Goal: Task Accomplishment & Management: Use online tool/utility

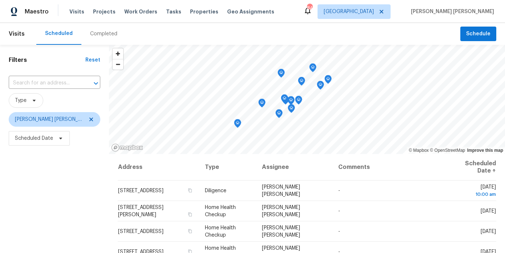
scroll to position [5, 0]
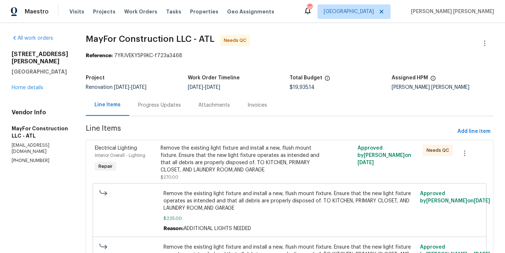
click at [230, 144] on div "Remove the existing light fixture and install a new, flush mount fixture. Ensur…" at bounding box center [241, 158] width 160 height 29
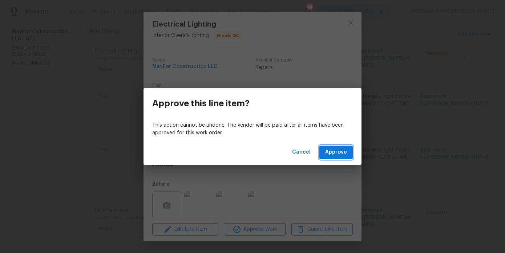
click at [345, 151] on span "Approve" at bounding box center [336, 152] width 22 height 9
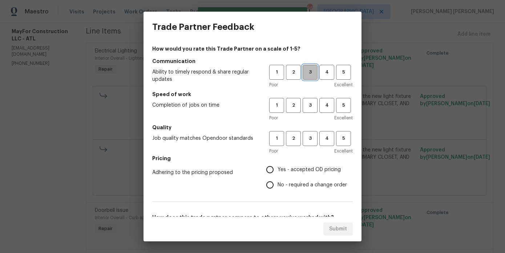
click at [311, 78] on button "3" at bounding box center [310, 72] width 15 height 15
click at [310, 108] on span "3" at bounding box center [309, 105] width 13 height 8
click at [308, 138] on span "3" at bounding box center [309, 138] width 13 height 8
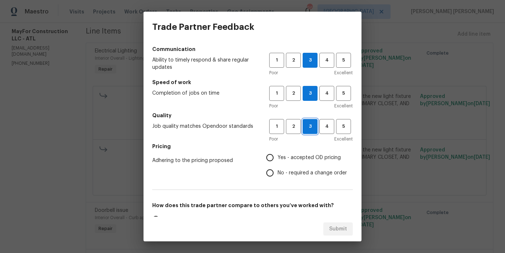
scroll to position [15, 0]
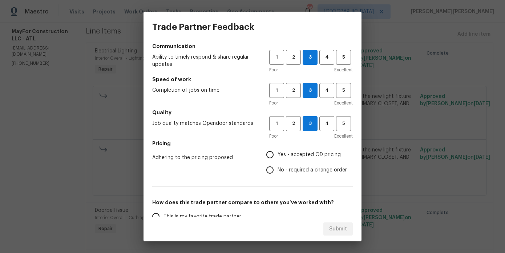
click at [284, 152] on span "Yes - accepted OD pricing" at bounding box center [309, 155] width 63 height 8
click at [278, 152] on input "Yes - accepted OD pricing" at bounding box center [269, 154] width 15 height 15
radio input "true"
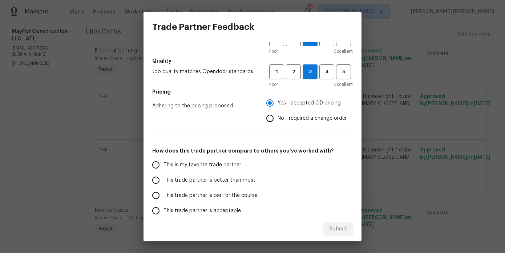
scroll to position [81, 0]
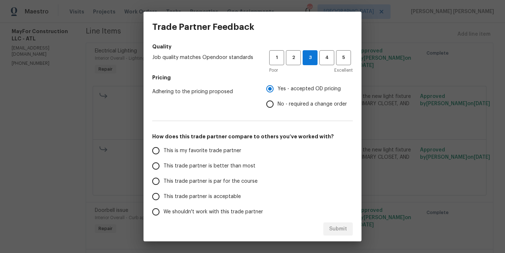
click at [236, 179] on span "This trade partner is par for the course" at bounding box center [211, 181] width 94 height 8
click at [164, 179] on input "This trade partner is par for the course" at bounding box center [155, 180] width 15 height 15
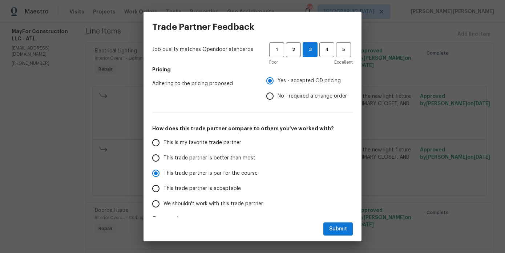
scroll to position [87, 0]
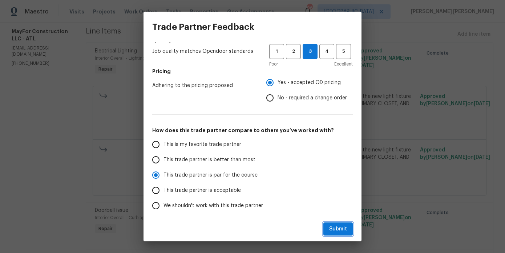
click at [347, 230] on span "Submit" at bounding box center [338, 228] width 18 height 9
radio input "true"
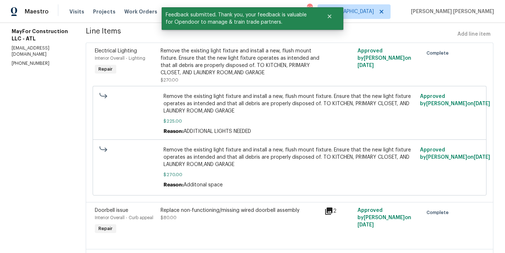
scroll to position [0, 0]
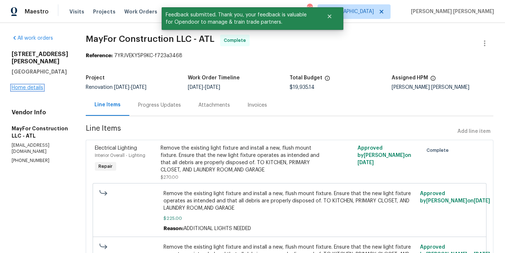
click at [36, 85] on link "Home details" at bounding box center [28, 87] width 32 height 5
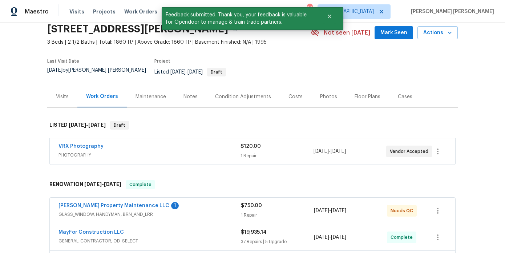
scroll to position [31, 0]
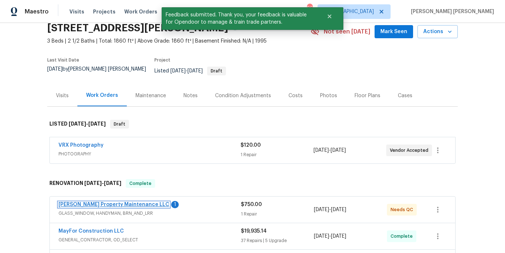
click at [90, 202] on link "Glen Property Maintenance LLC" at bounding box center [113, 204] width 111 height 5
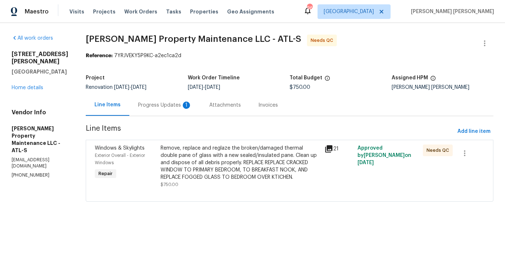
click at [201, 105] on div "Attachments" at bounding box center [225, 104] width 49 height 21
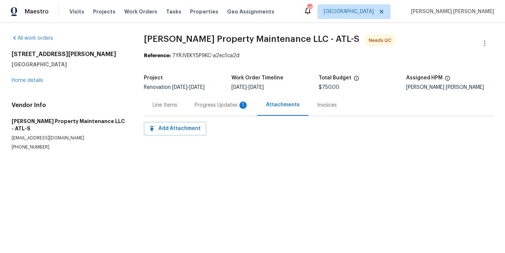
click at [199, 105] on div "Progress Updates 1" at bounding box center [222, 104] width 54 height 7
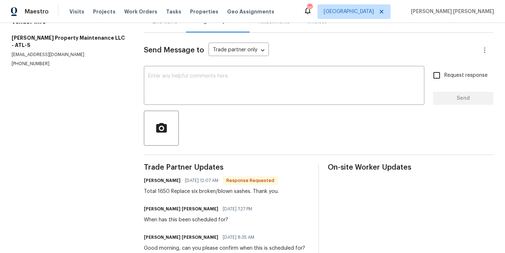
scroll to position [86, 0]
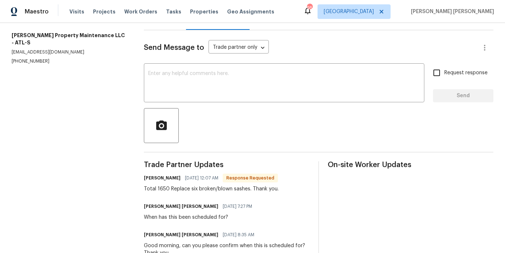
click at [177, 189] on div "Total 1650 Replace six broken/blown sashes. Thank you." at bounding box center [211, 188] width 135 height 7
copy div "Total 1650 Replace six broken/blown sashes. Thank you."
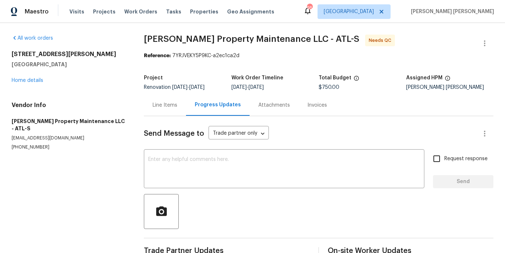
click at [159, 102] on div "Line Items" at bounding box center [165, 104] width 25 height 7
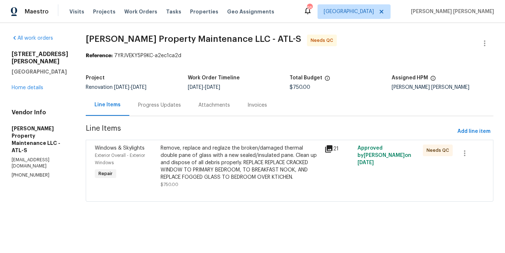
click at [187, 161] on div "Remove, replace and reglaze the broken/damaged thermal double pane of glass wit…" at bounding box center [241, 162] width 160 height 36
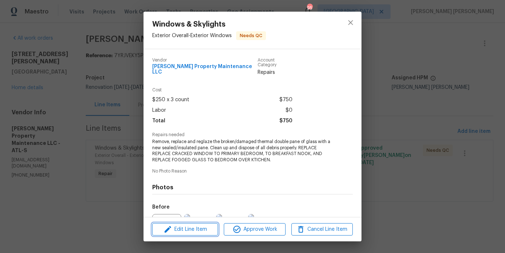
click at [188, 232] on span "Edit Line Item" at bounding box center [184, 229] width 61 height 9
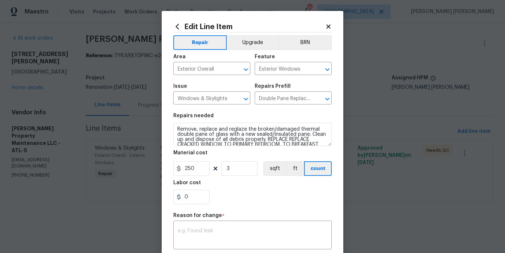
scroll to position [90, 0]
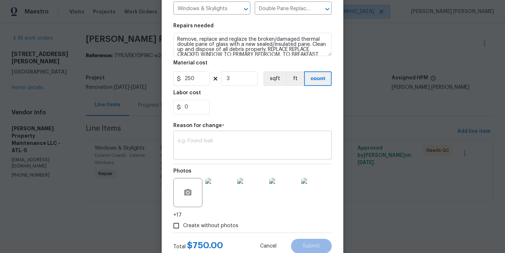
click at [203, 154] on div "x ​" at bounding box center [252, 145] width 158 height 27
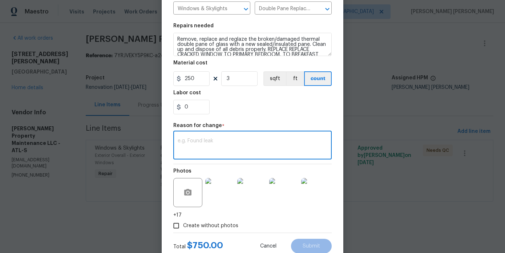
paste textarea "Total 1650 Replace six broken/blown sashes. Thank you."
type textarea "Total 1650 Replace six broken/blown sashes. Thank you."
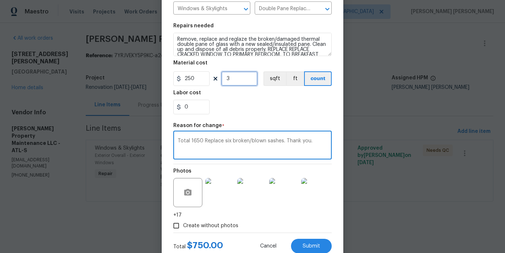
click at [230, 77] on input "3" at bounding box center [239, 78] width 36 height 15
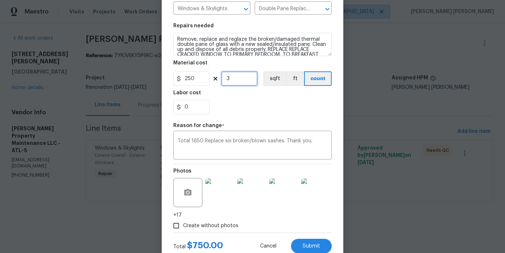
click at [230, 77] on input "3" at bounding box center [239, 78] width 36 height 15
type input "6"
click at [238, 101] on div "0" at bounding box center [252, 107] width 158 height 15
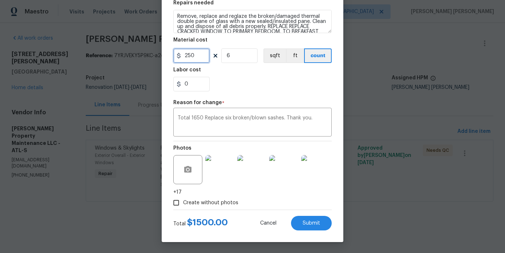
click at [194, 57] on input "250" at bounding box center [191, 55] width 36 height 15
type input "275"
click at [263, 78] on div "0" at bounding box center [252, 84] width 158 height 15
click at [298, 220] on button "Submit" at bounding box center [311, 222] width 41 height 15
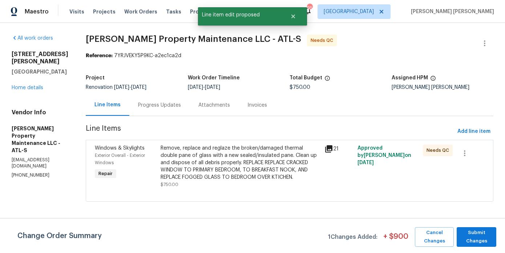
scroll to position [0, 0]
click at [480, 231] on span "Submit Changes" at bounding box center [476, 236] width 32 height 17
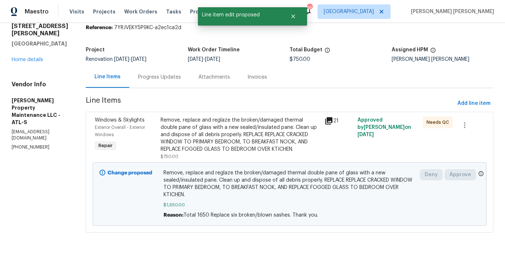
scroll to position [28, 0]
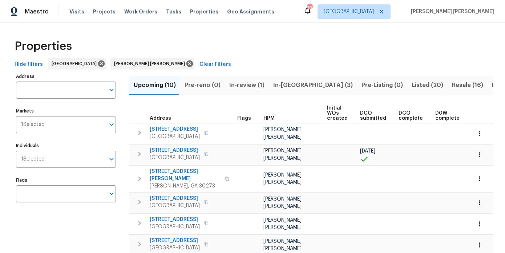
scroll to position [0, 106]
